Goal: Transaction & Acquisition: Purchase product/service

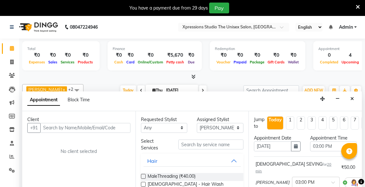
select select "57587"
select select "900"
select select "tentative"
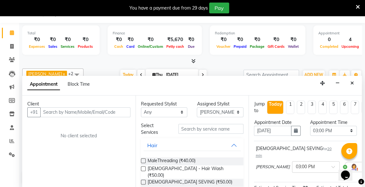
scroll to position [189, 0]
click at [353, 81] on icon "Close" at bounding box center [352, 83] width 3 height 4
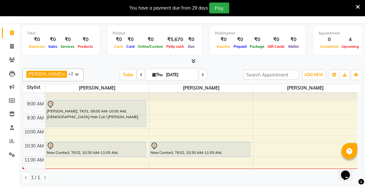
scroll to position [0, 0]
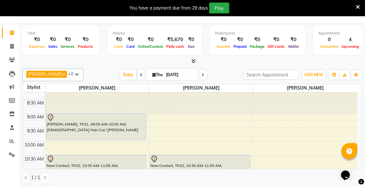
click at [362, 163] on div "8:00 AM 8:30 AM 9:00 AM 9:30 AM 10:00 AM 10:30 AM 11:00 AM 11:30 AM 12:00 PM 12…" at bounding box center [192, 130] width 339 height 76
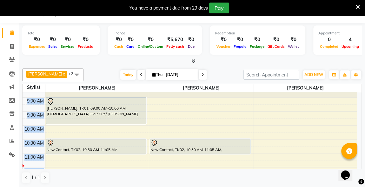
click at [362, 163] on div "8:00 AM 8:30 AM 9:00 AM 9:30 AM 10:00 AM 10:30 AM 11:00 AM 11:30 AM 12:00 PM 12…" at bounding box center [192, 130] width 339 height 76
click at [125, 146] on div "New Contact, TK02, 10:30 AM-11:05 AM, [DEMOGRAPHIC_DATA] Hair Cut" at bounding box center [96, 145] width 100 height 15
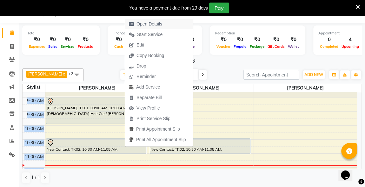
click at [145, 24] on span "Open Details" at bounding box center [150, 24] width 26 height 7
select select "7"
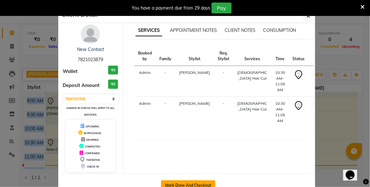
click at [172, 182] on button "Mark Done And Checkout" at bounding box center [188, 185] width 54 height 10
select select "7003"
select select "service"
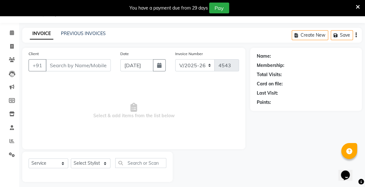
type input "7821023879"
select select "57587"
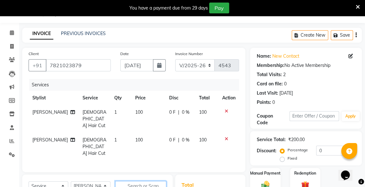
click at [141, 180] on input "text" at bounding box center [140, 185] width 51 height 10
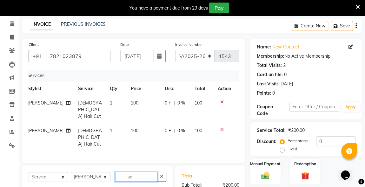
scroll to position [83, 0]
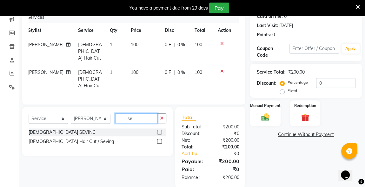
type input "se"
click at [159, 129] on label at bounding box center [159, 131] width 5 height 5
click at [159, 130] on input "checkbox" at bounding box center [159, 132] width 4 height 4
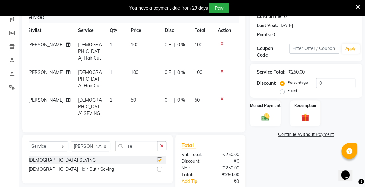
checkbox input "false"
click at [256, 113] on div "Manual Payment" at bounding box center [265, 112] width 31 height 27
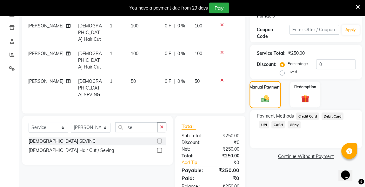
scroll to position [104, 0]
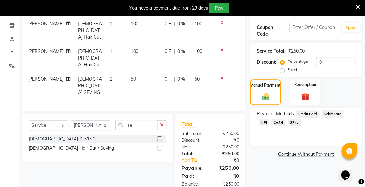
click at [269, 119] on span "UPI" at bounding box center [264, 122] width 10 height 7
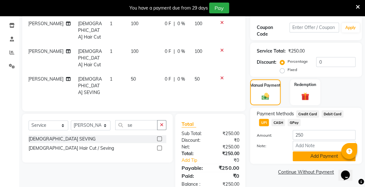
click at [322, 157] on button "Add Payment" at bounding box center [324, 156] width 63 height 10
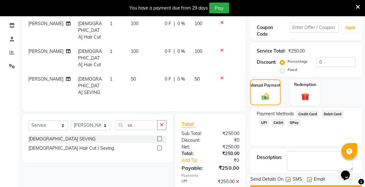
scroll to position [120, 0]
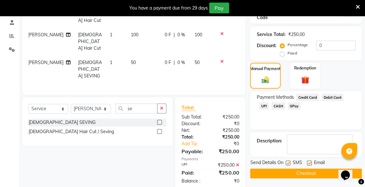
click at [289, 161] on label at bounding box center [288, 162] width 5 height 5
click at [289, 161] on input "checkbox" at bounding box center [288, 163] width 4 height 4
checkbox input "false"
click at [304, 172] on button "Checkout" at bounding box center [306, 173] width 112 height 10
